Goal: Task Accomplishment & Management: Use online tool/utility

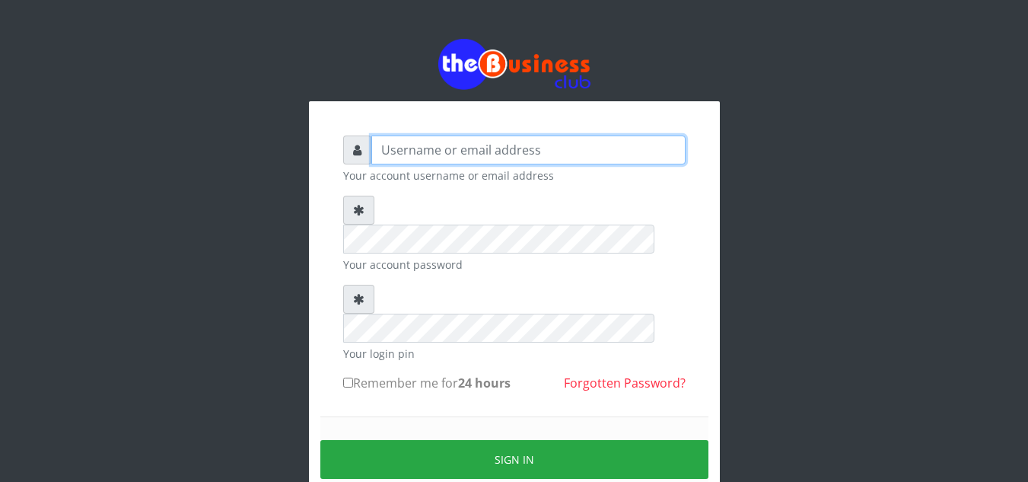
type input "[EMAIL_ADDRESS][DOMAIN_NAME]"
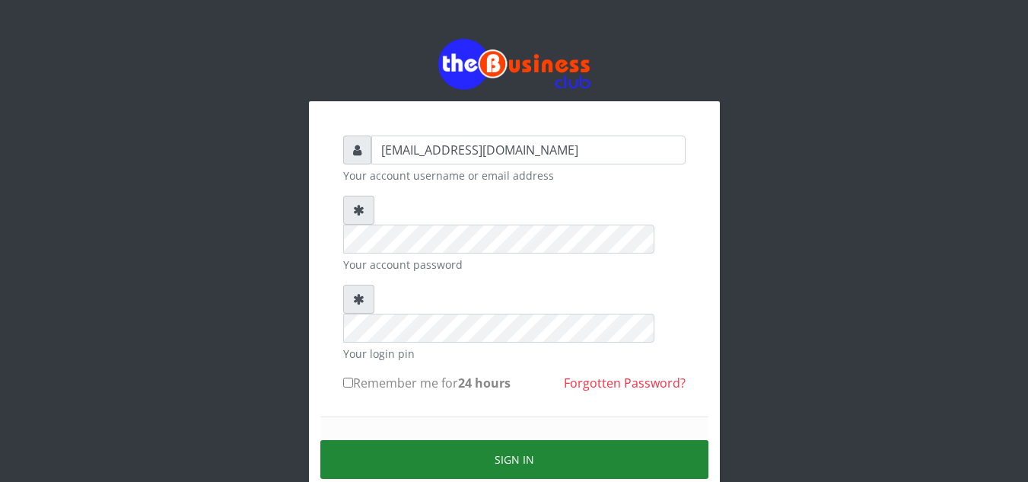
click at [490, 440] on button "Sign in" at bounding box center [514, 459] width 388 height 39
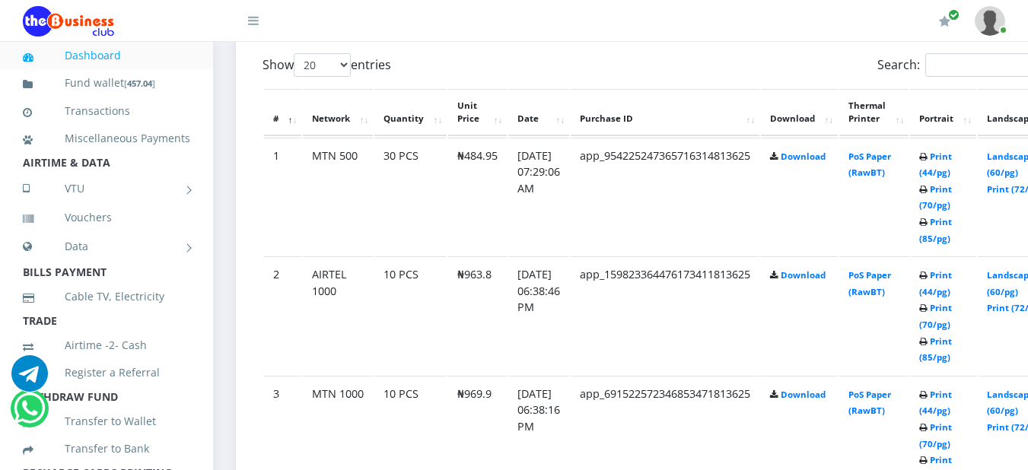
scroll to position [825, 0]
click at [891, 178] on link "PoS Paper (RawBT)" at bounding box center [869, 164] width 43 height 28
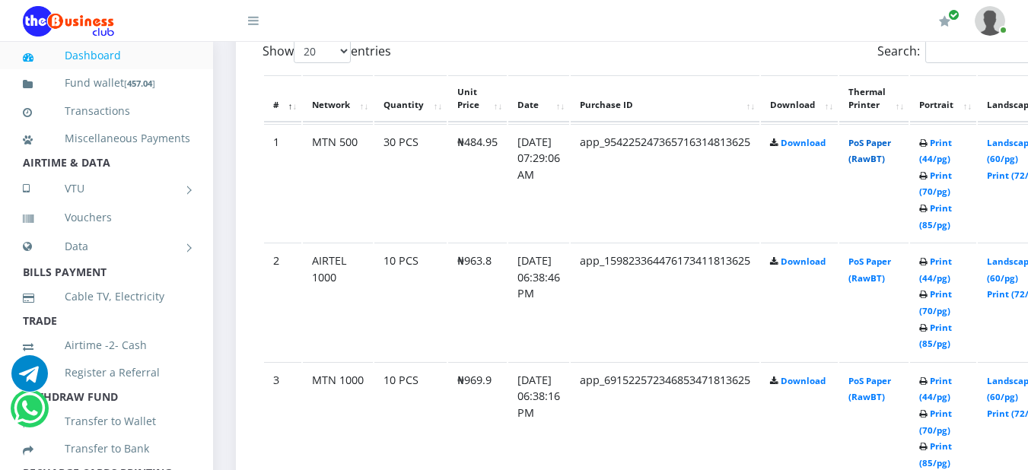
scroll to position [819, 0]
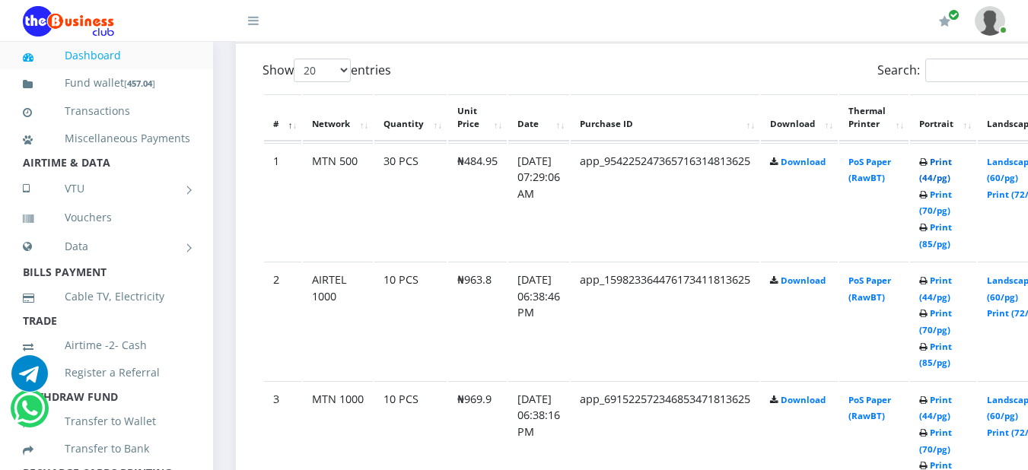
click at [952, 165] on link "Print (44/pg)" at bounding box center [935, 170] width 33 height 28
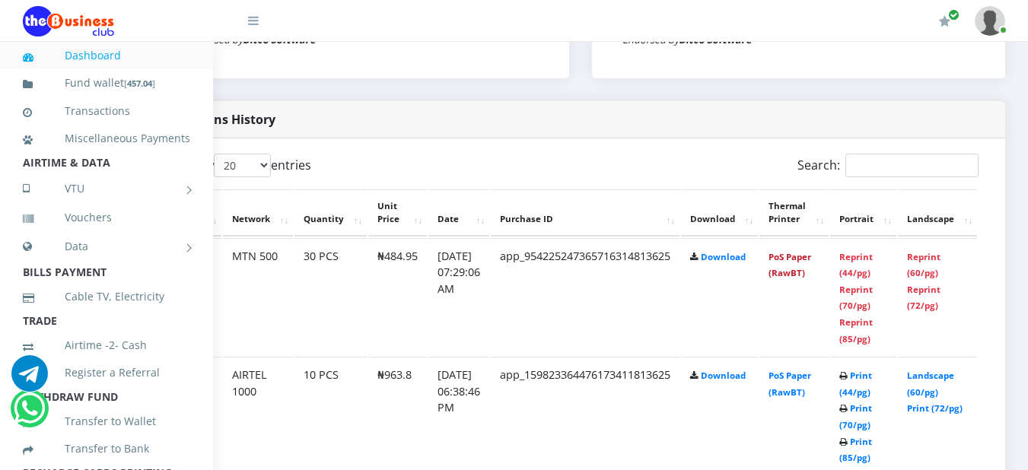
scroll to position [724, 103]
click at [863, 258] on link "Reprint (44/pg)" at bounding box center [855, 265] width 33 height 28
click at [850, 265] on link "Reprint (44/pg)" at bounding box center [855, 265] width 33 height 28
click at [846, 263] on link "Reprint (44/pg)" at bounding box center [855, 265] width 33 height 28
